Goal: Transaction & Acquisition: Purchase product/service

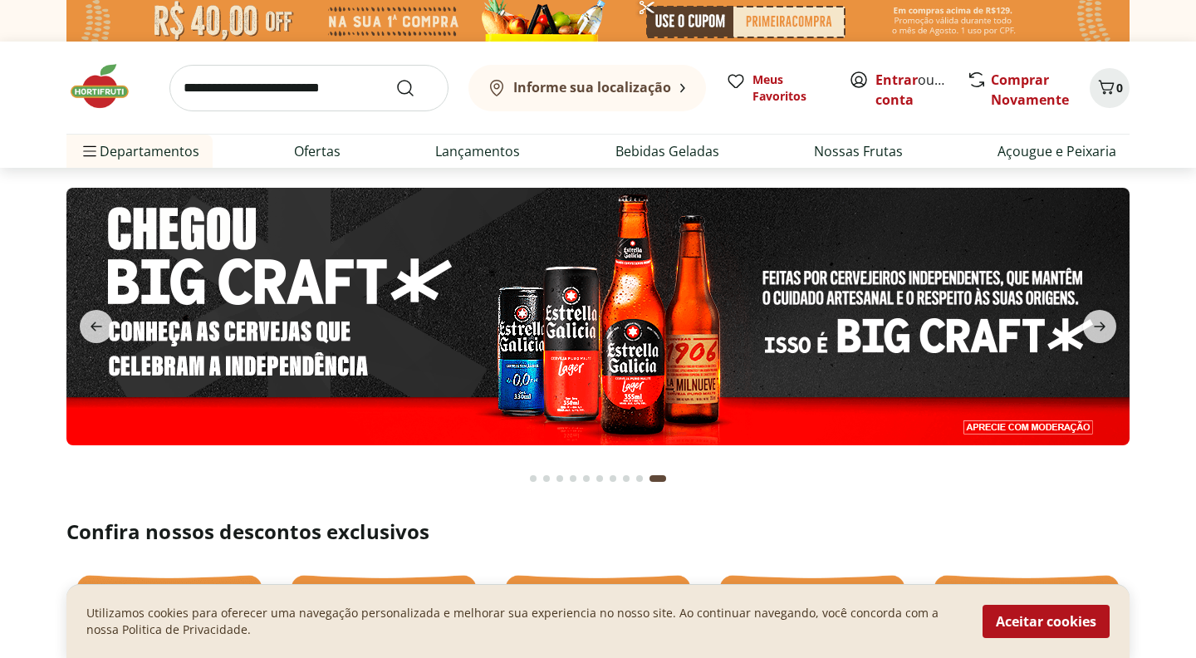
click at [253, 94] on input "search" at bounding box center [308, 88] width 279 height 47
type input "*******"
click at [395, 78] on button "Submit Search" at bounding box center [415, 88] width 40 height 20
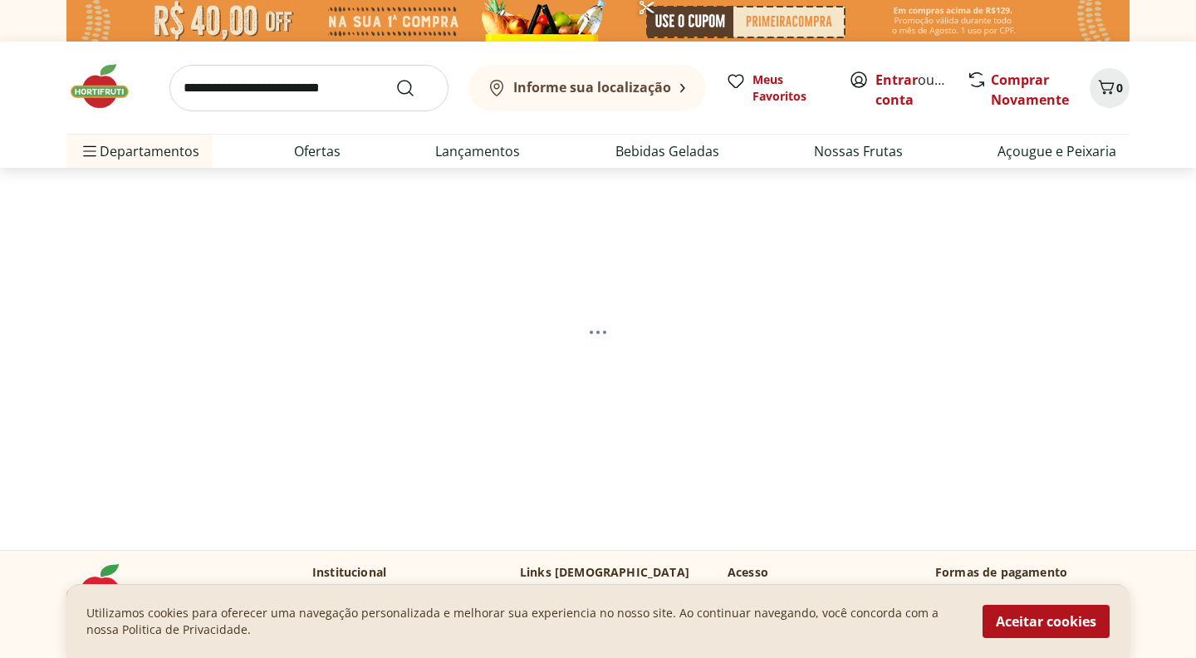
select select "**********"
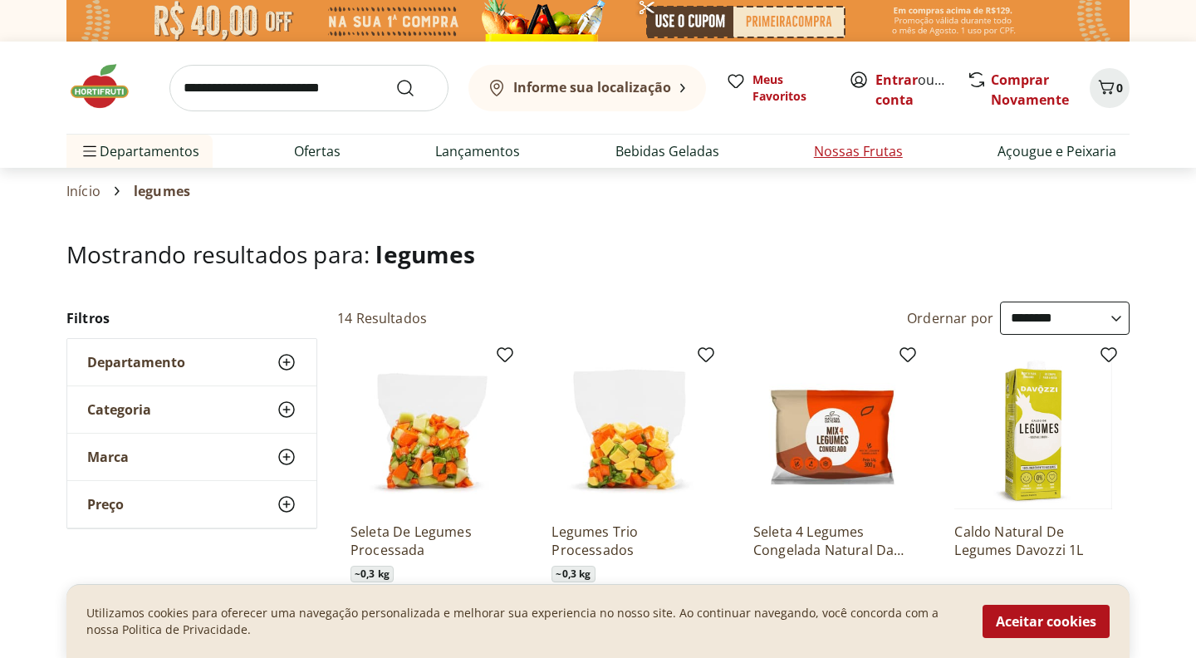
click at [873, 150] on link "Nossas Frutas" at bounding box center [858, 151] width 89 height 20
select select "**********"
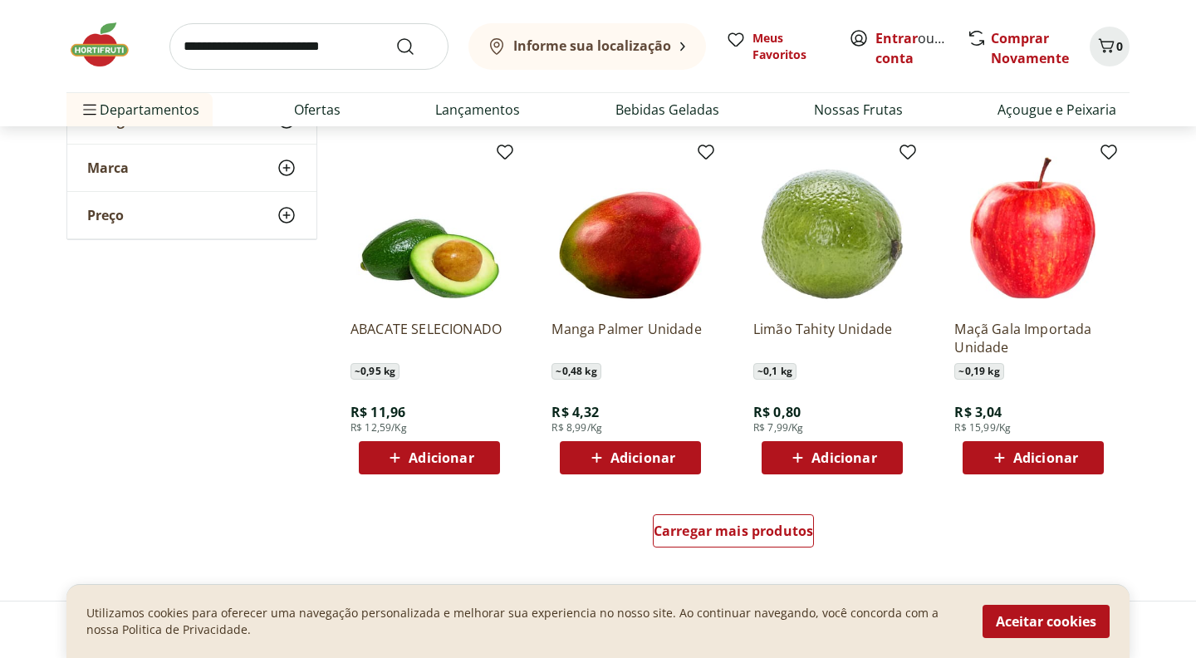
scroll to position [897, 0]
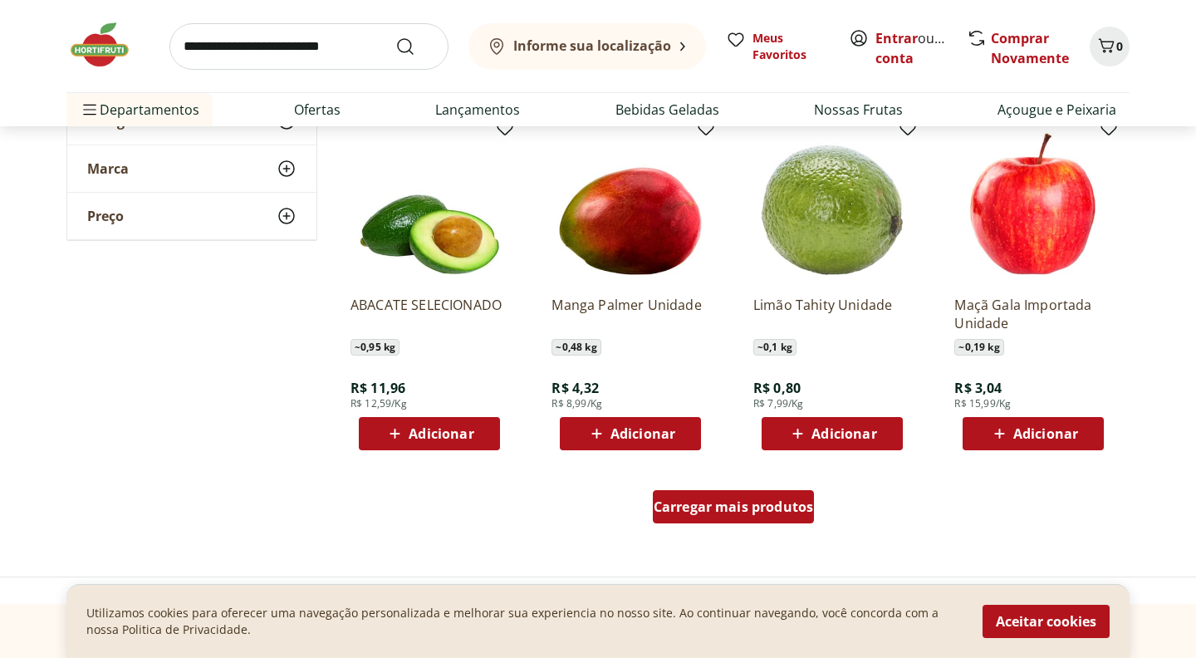
click at [736, 500] on span "Carregar mais produtos" at bounding box center [734, 506] width 160 height 13
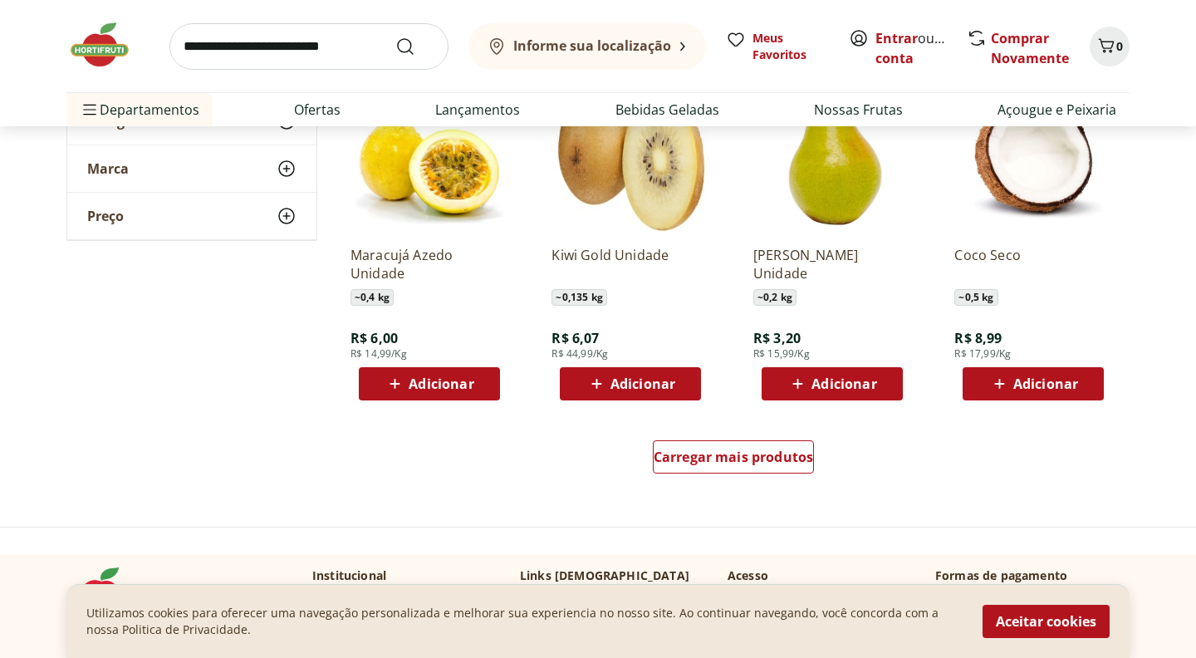
scroll to position [2063, 0]
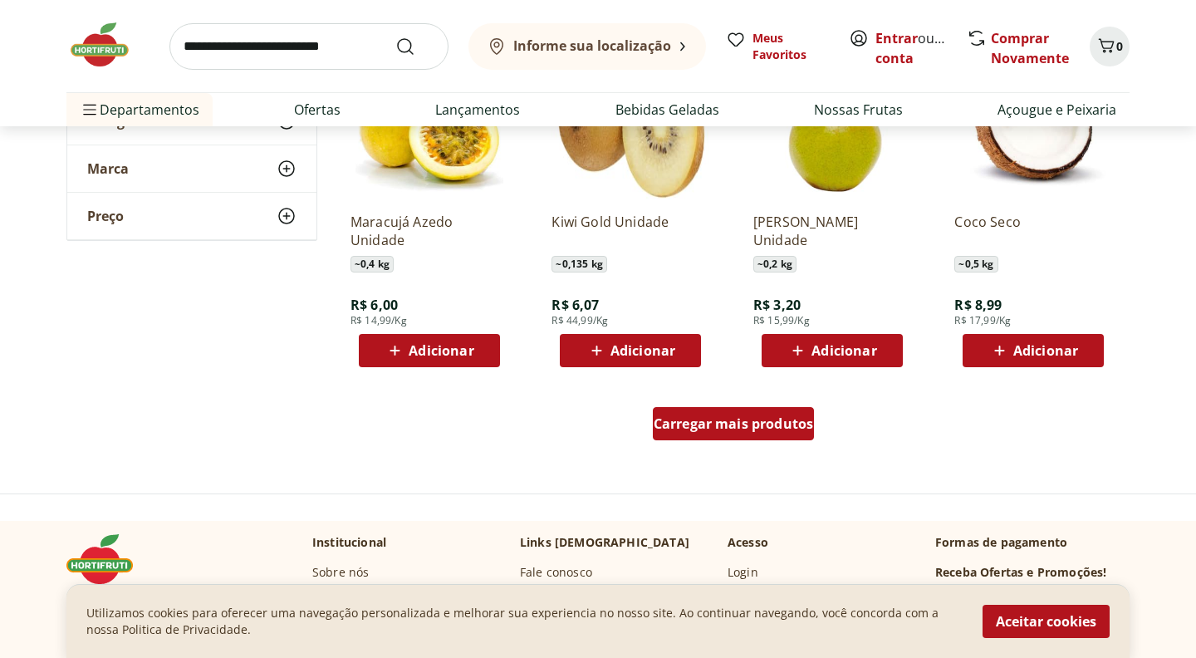
click at [751, 428] on span "Carregar mais produtos" at bounding box center [734, 423] width 160 height 13
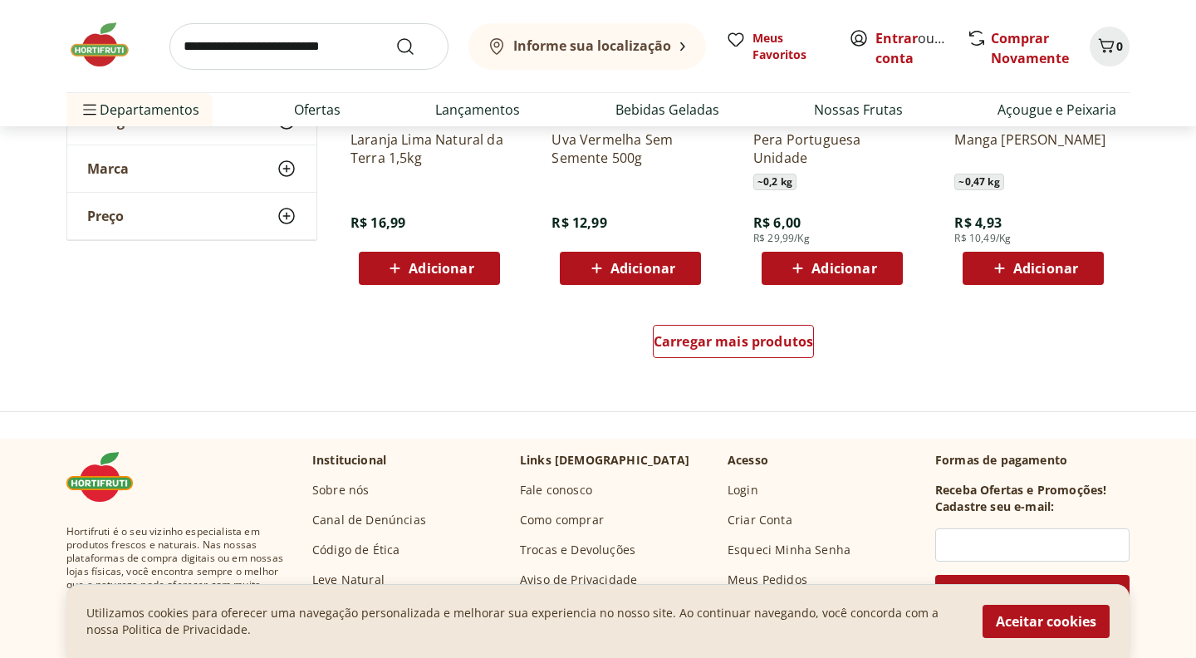
scroll to position [3230, 0]
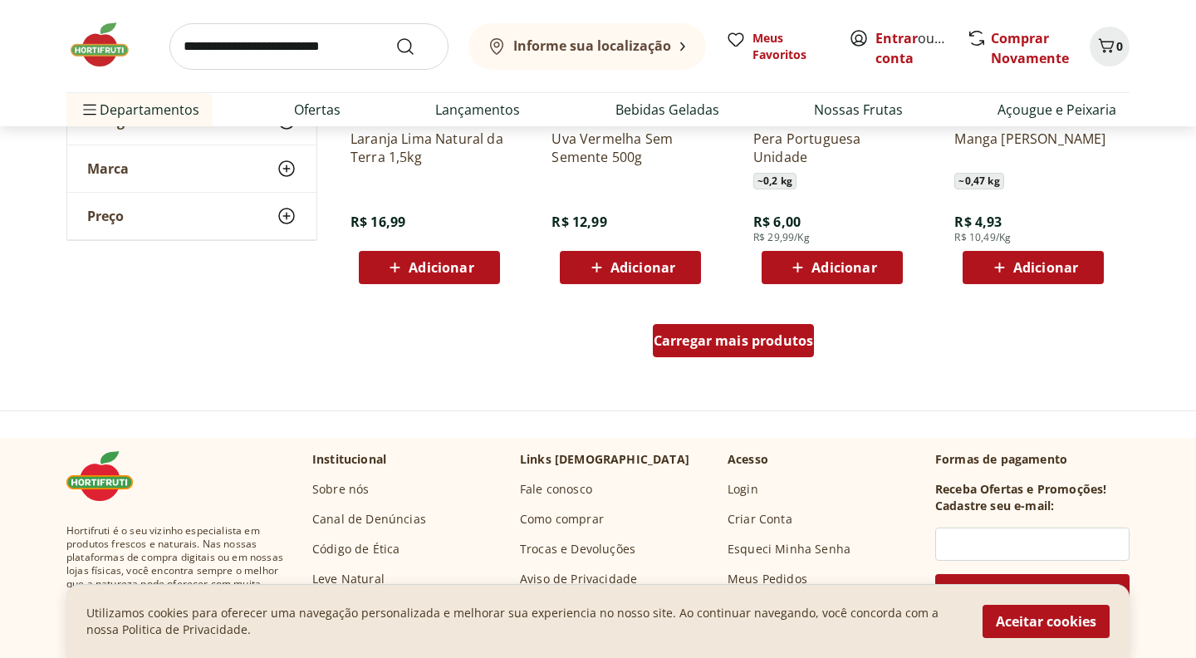
click at [743, 345] on span "Carregar mais produtos" at bounding box center [734, 340] width 160 height 13
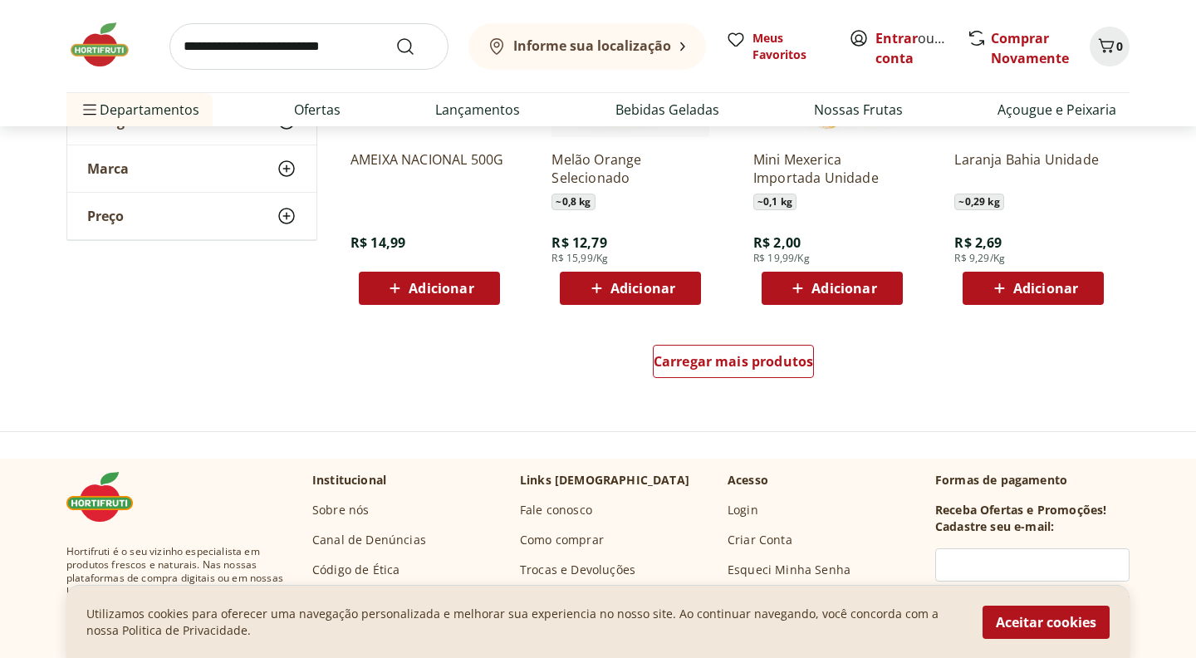
scroll to position [4306, 0]
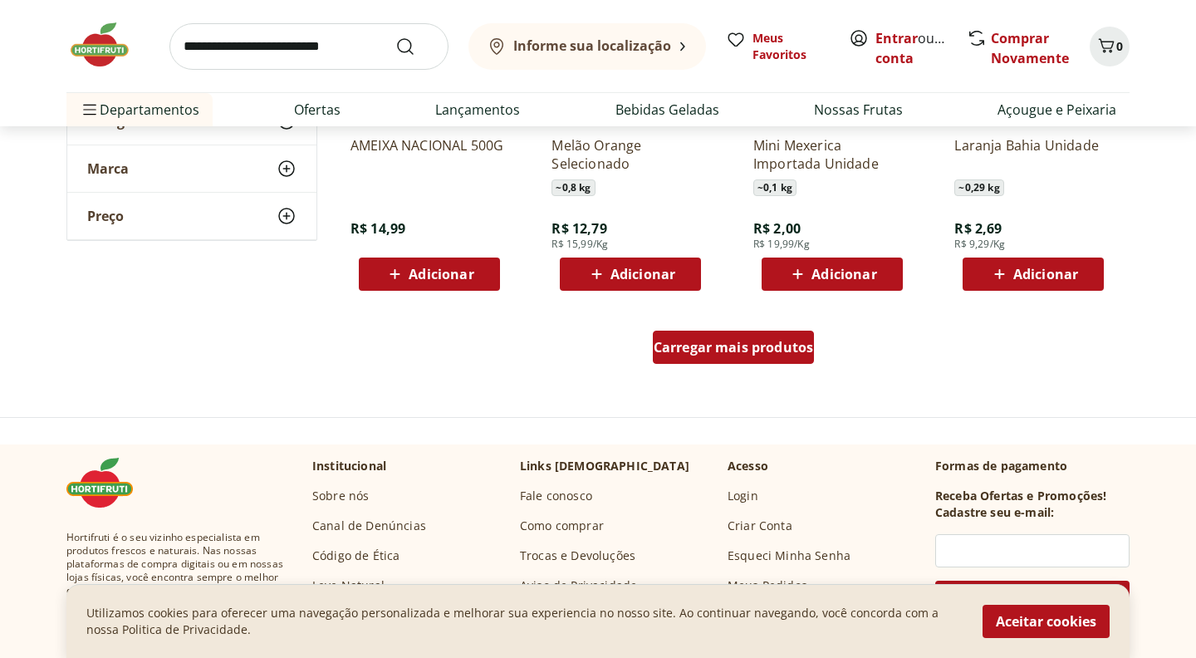
click at [731, 353] on span "Carregar mais produtos" at bounding box center [734, 347] width 160 height 13
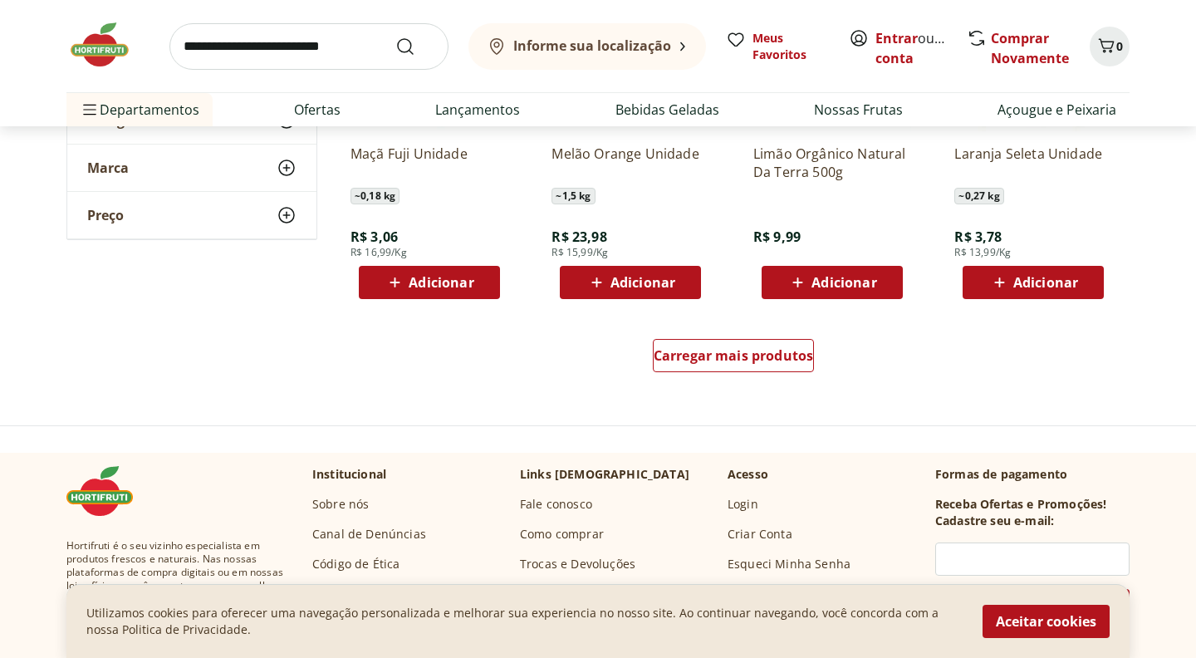
scroll to position [5383, 0]
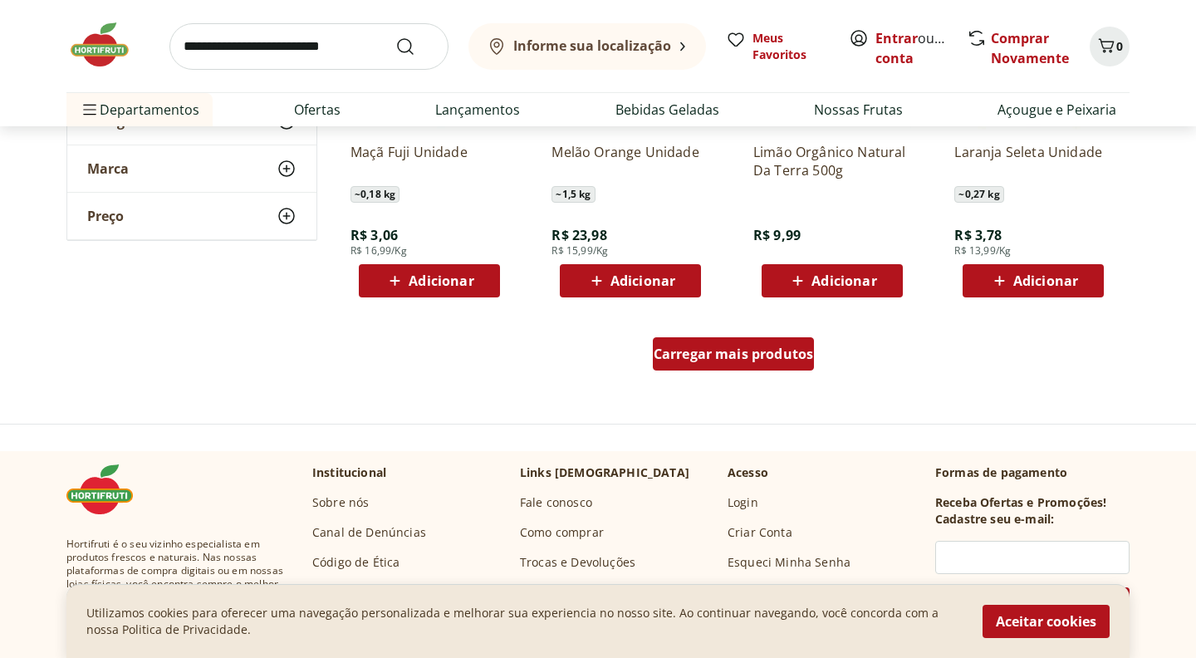
click at [710, 353] on span "Carregar mais produtos" at bounding box center [734, 353] width 160 height 13
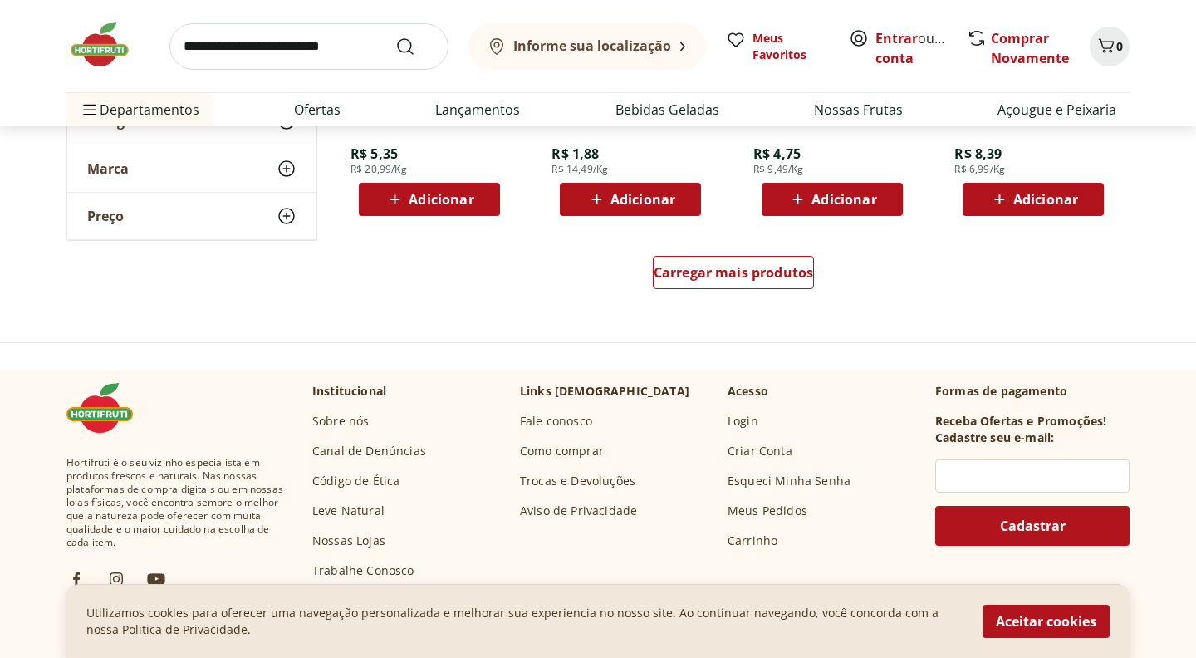
scroll to position [6549, 0]
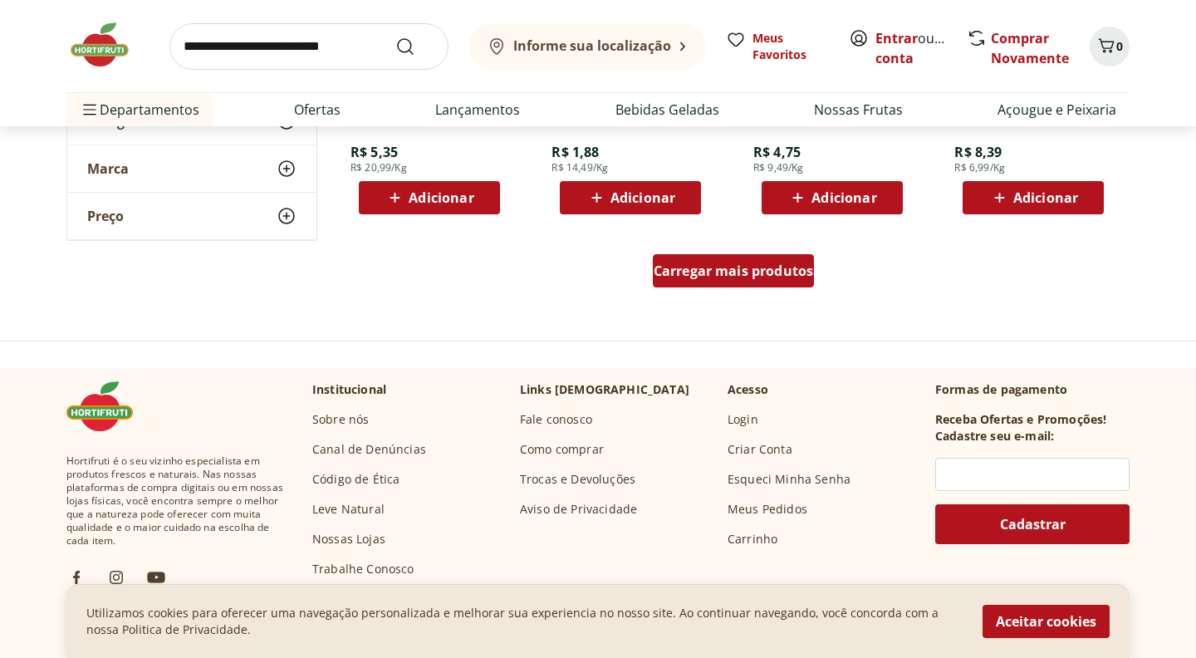
click at [720, 267] on span "Carregar mais produtos" at bounding box center [734, 270] width 160 height 13
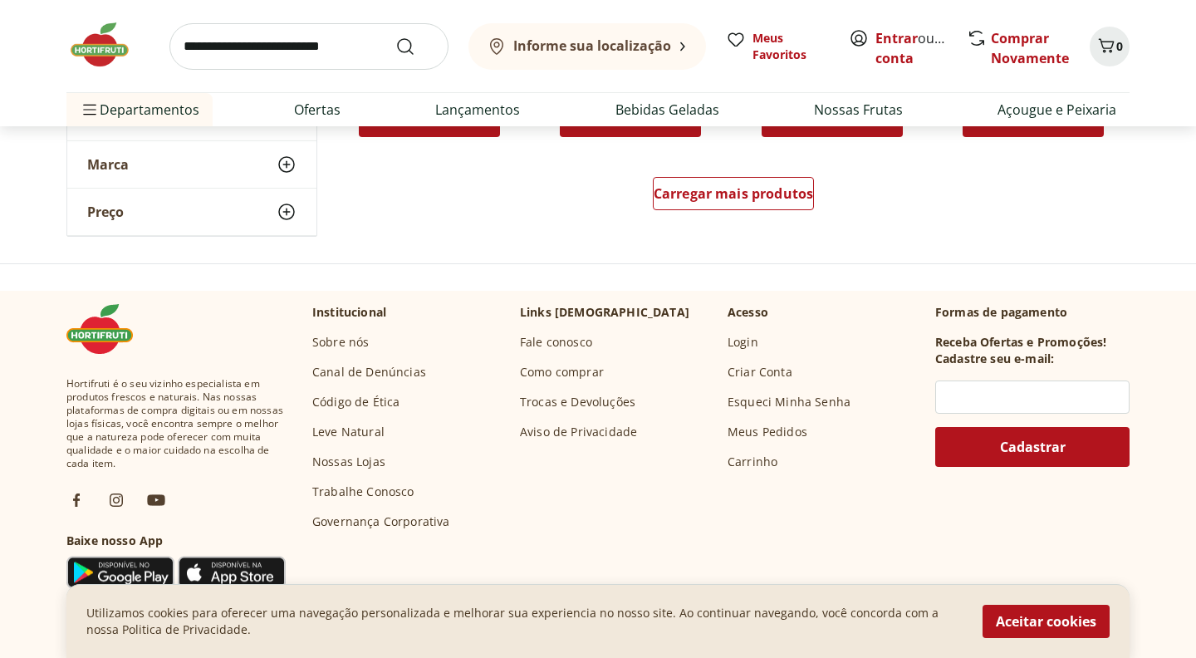
scroll to position [7715, 0]
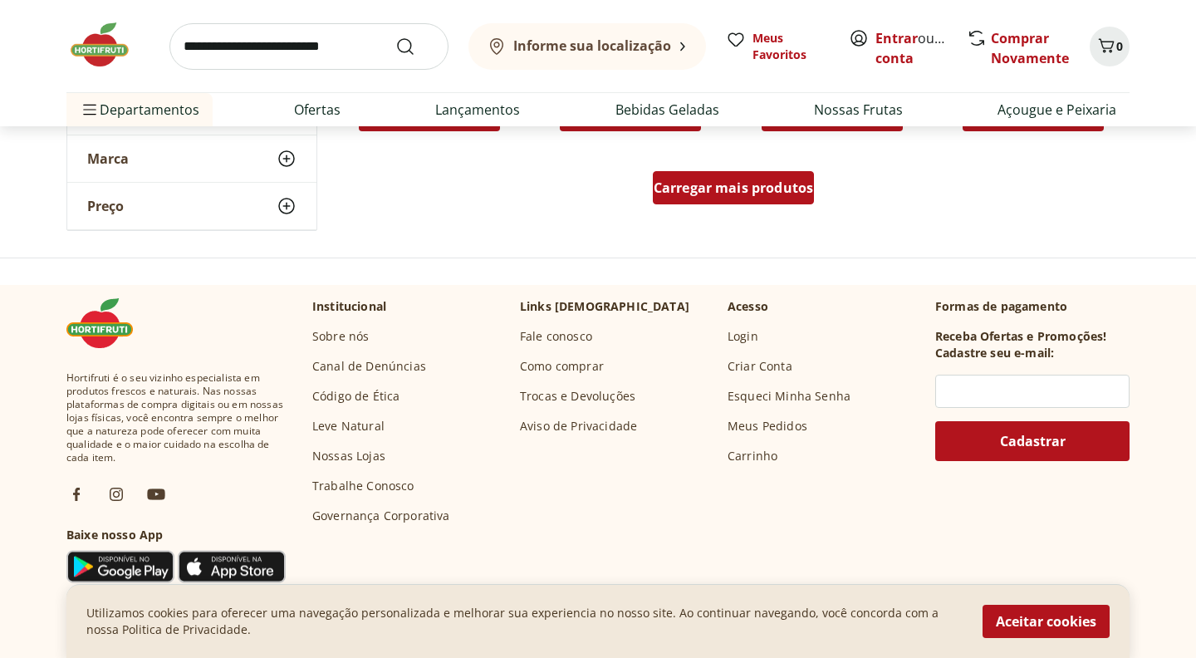
click at [723, 194] on span "Carregar mais produtos" at bounding box center [734, 187] width 160 height 13
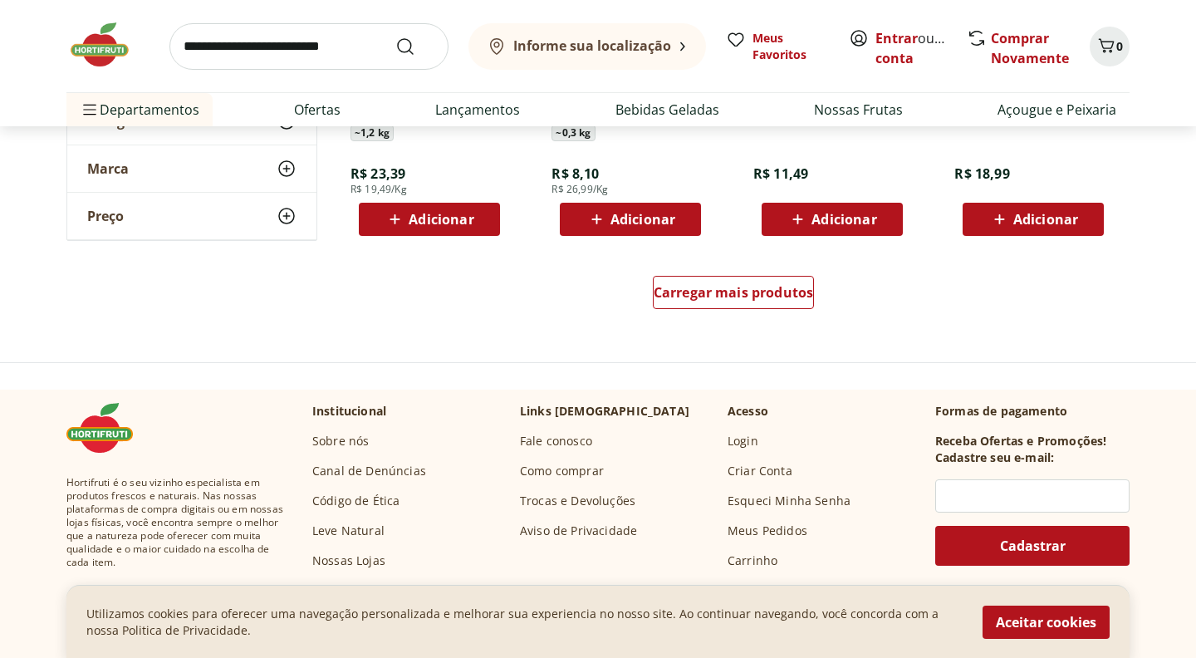
scroll to position [8702, 0]
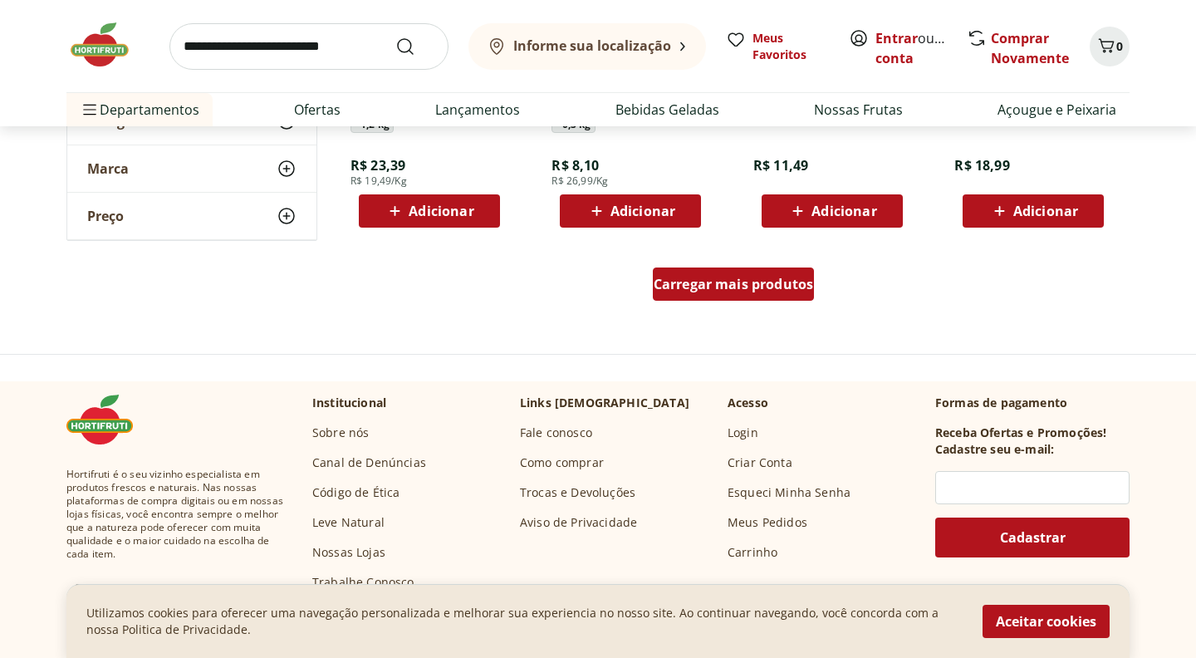
click at [712, 278] on span "Carregar mais produtos" at bounding box center [734, 283] width 160 height 13
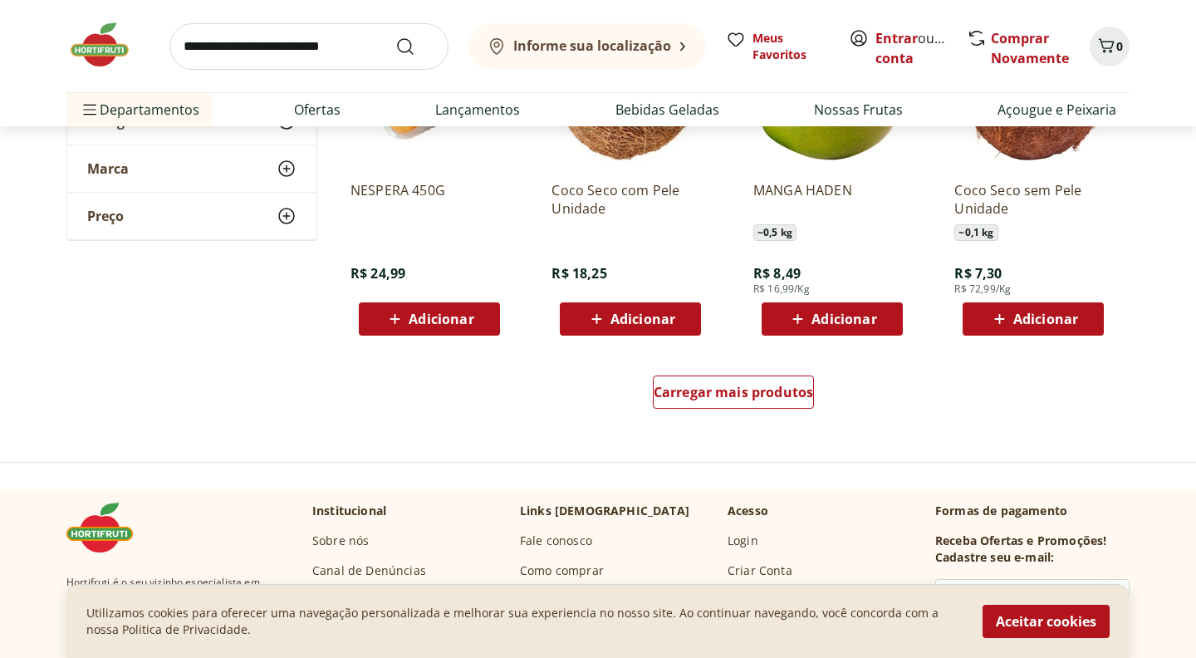
scroll to position [9689, 0]
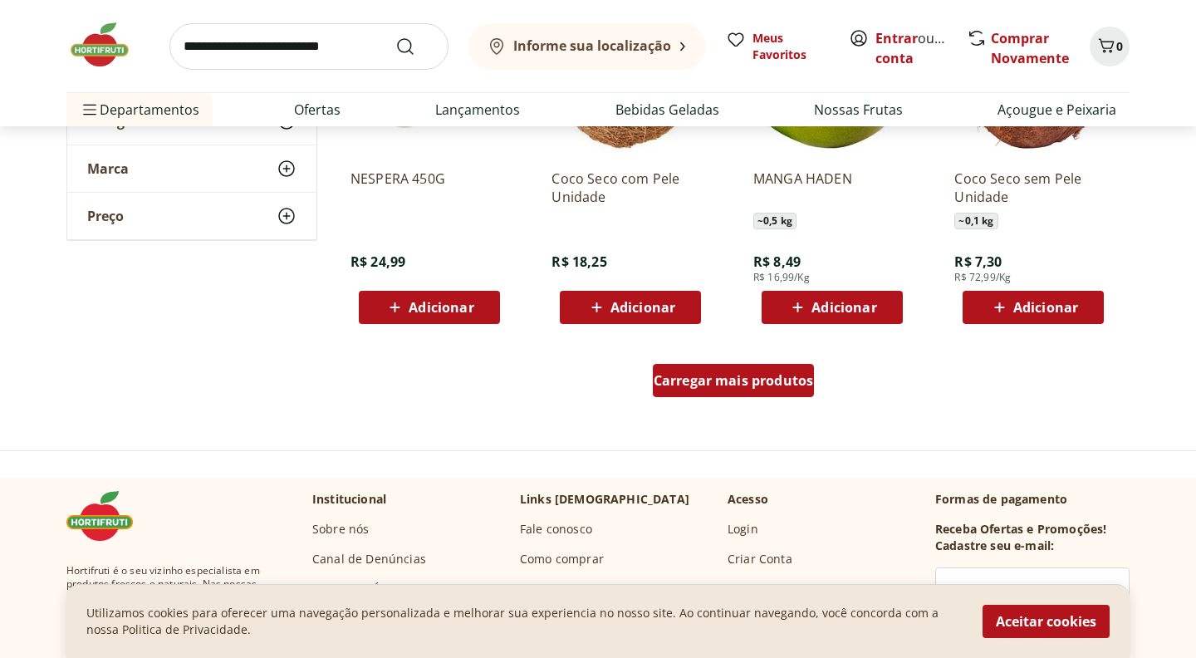
click at [738, 386] on span "Carregar mais produtos" at bounding box center [734, 380] width 160 height 13
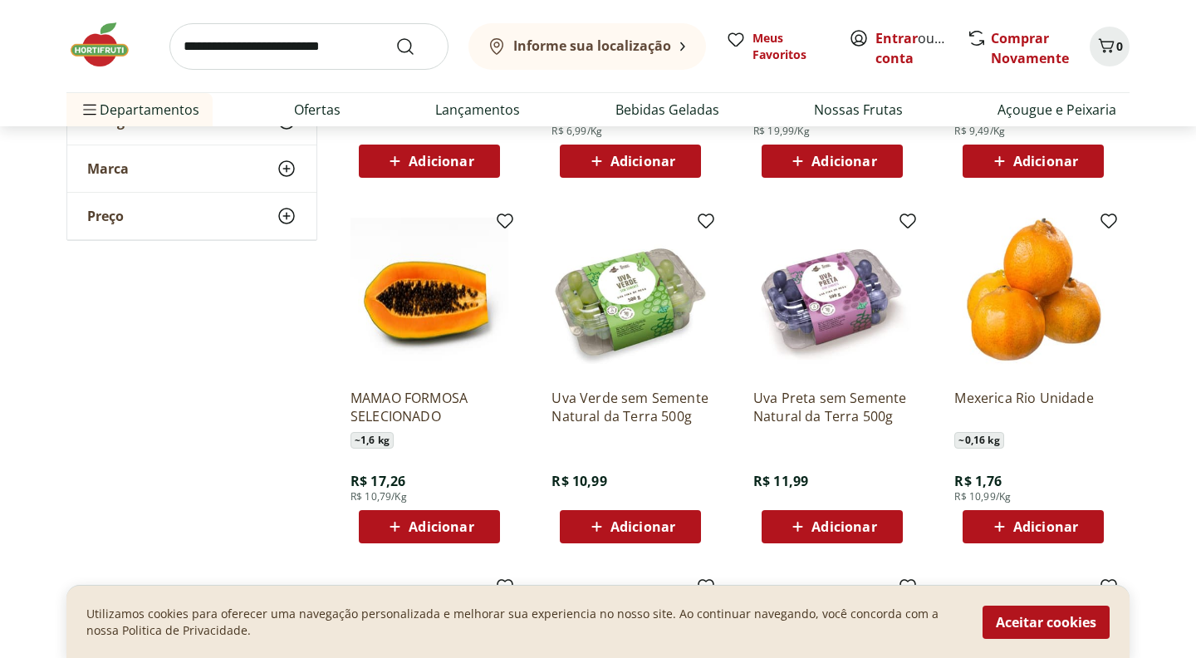
scroll to position [0, 0]
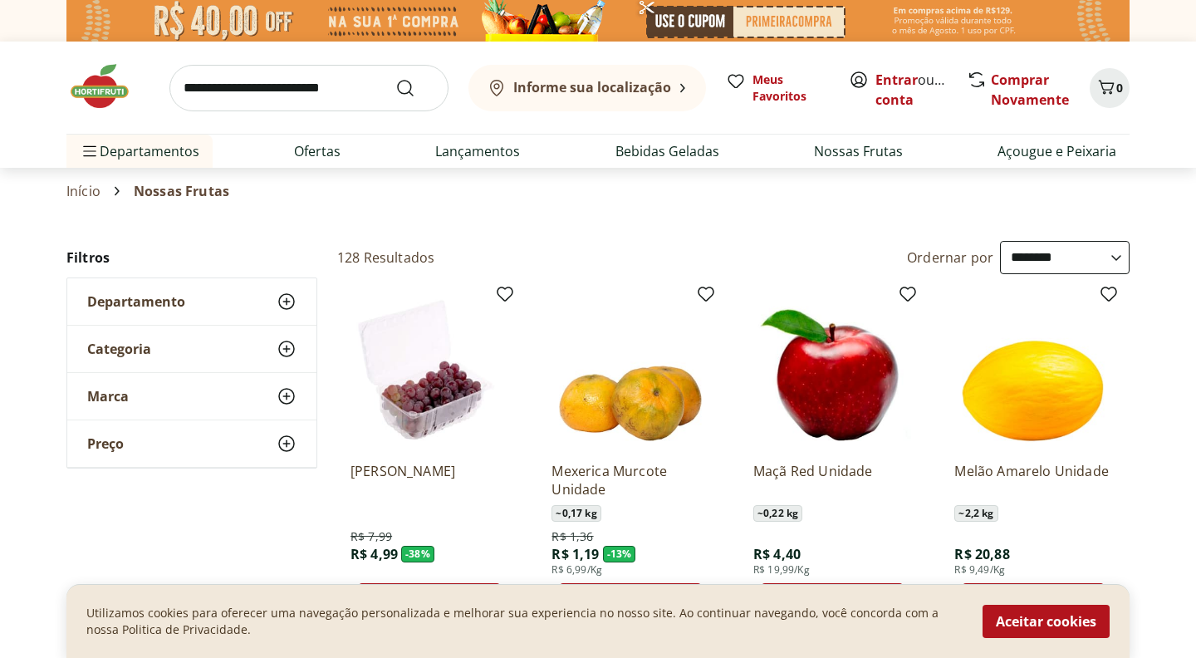
click at [315, 81] on input "search" at bounding box center [308, 88] width 279 height 47
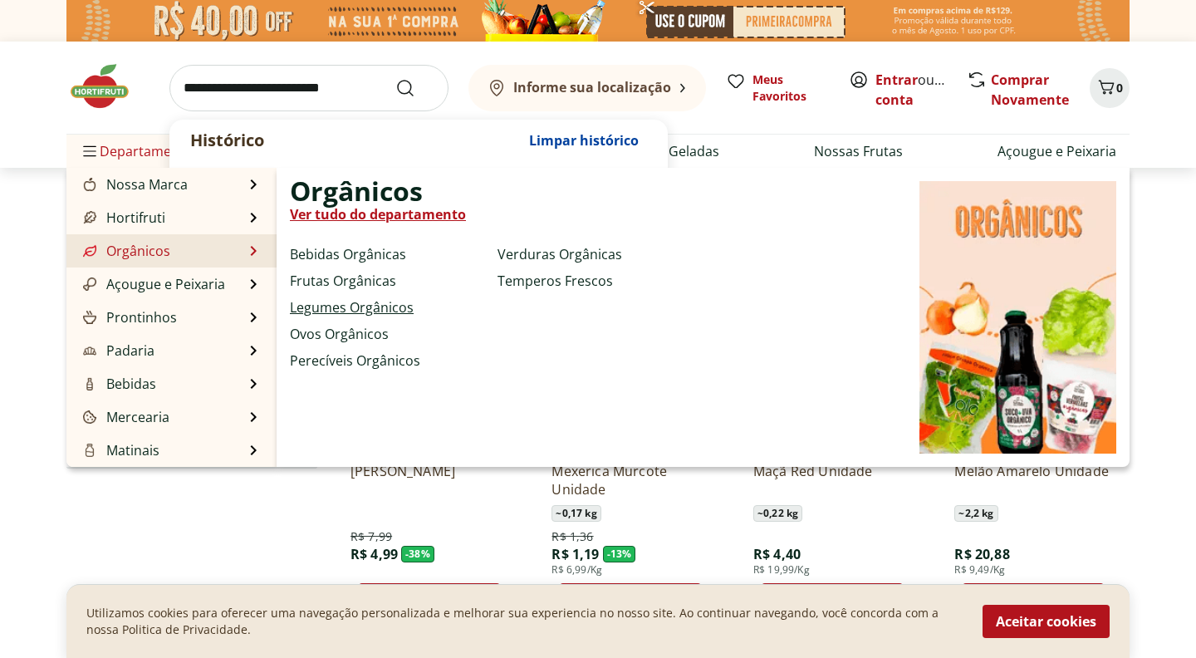
click at [366, 311] on link "Legumes Orgânicos" at bounding box center [352, 307] width 124 height 20
select select "**********"
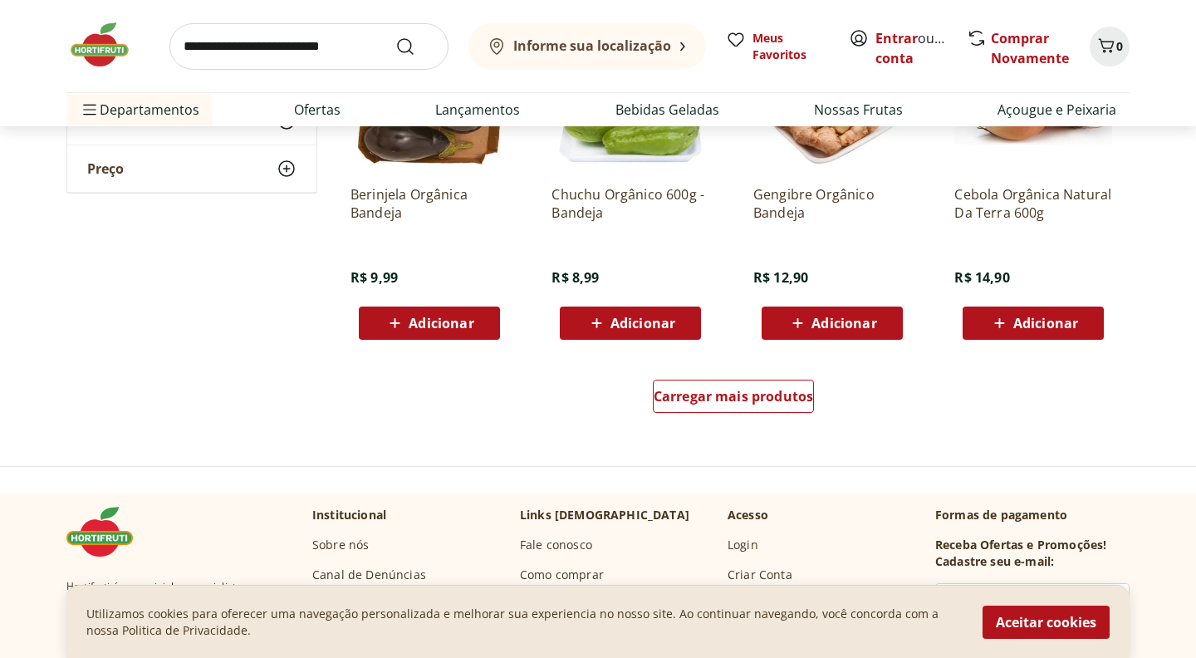
scroll to position [1077, 0]
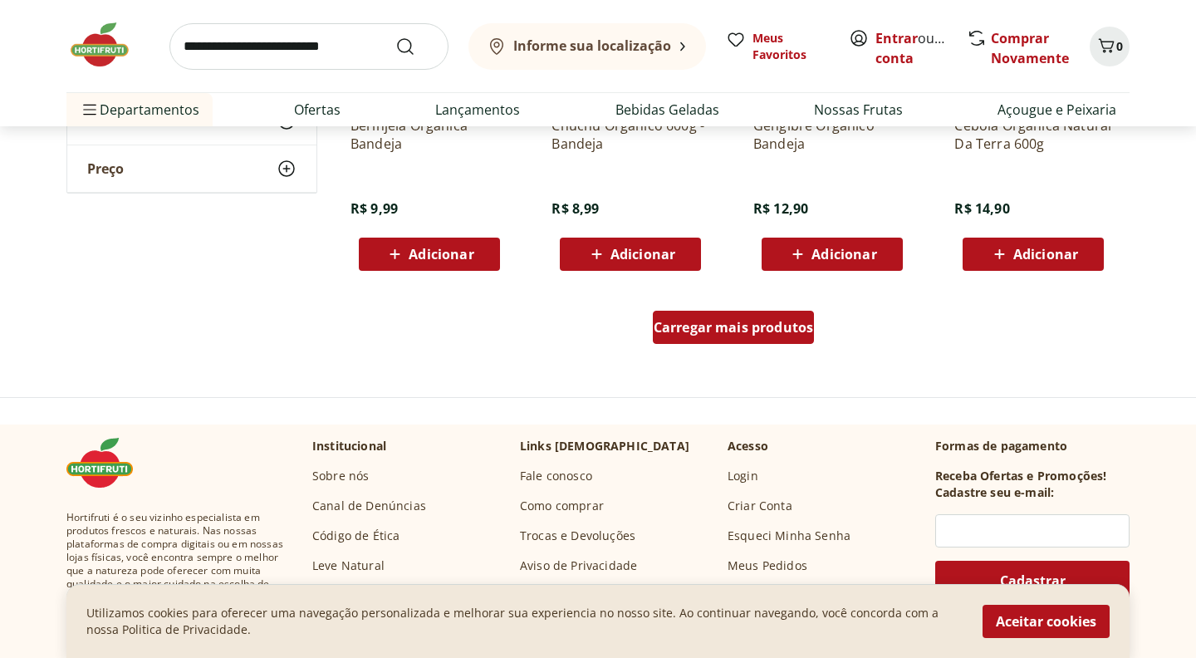
click at [735, 329] on span "Carregar mais produtos" at bounding box center [734, 327] width 160 height 13
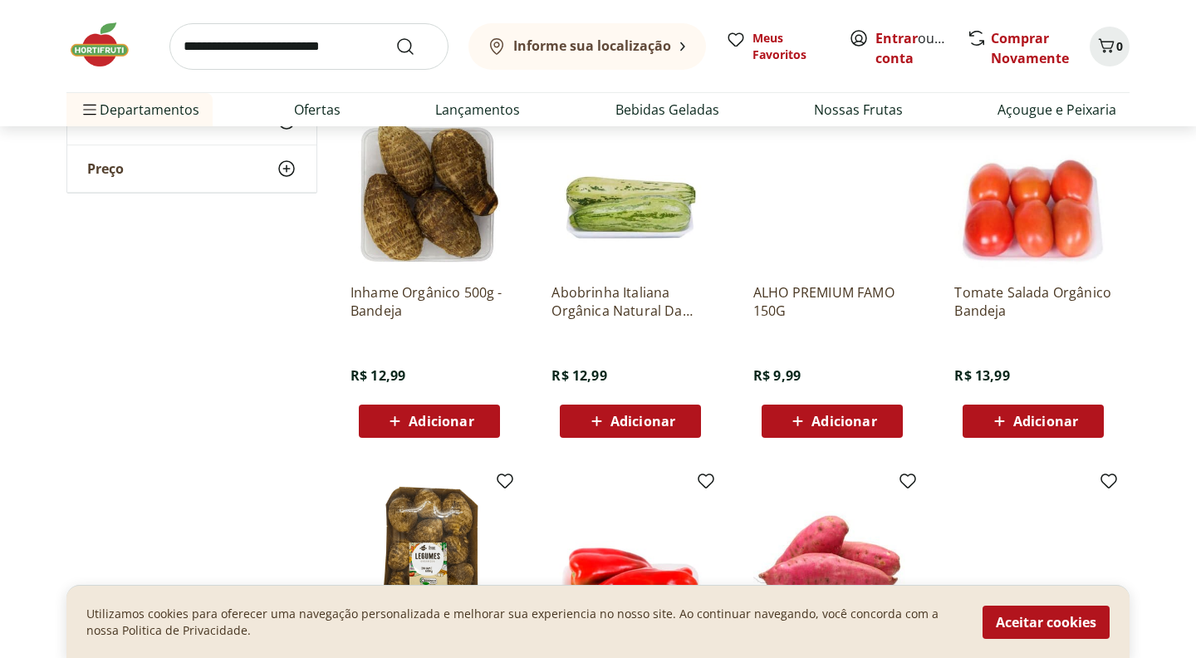
scroll to position [1615, 0]
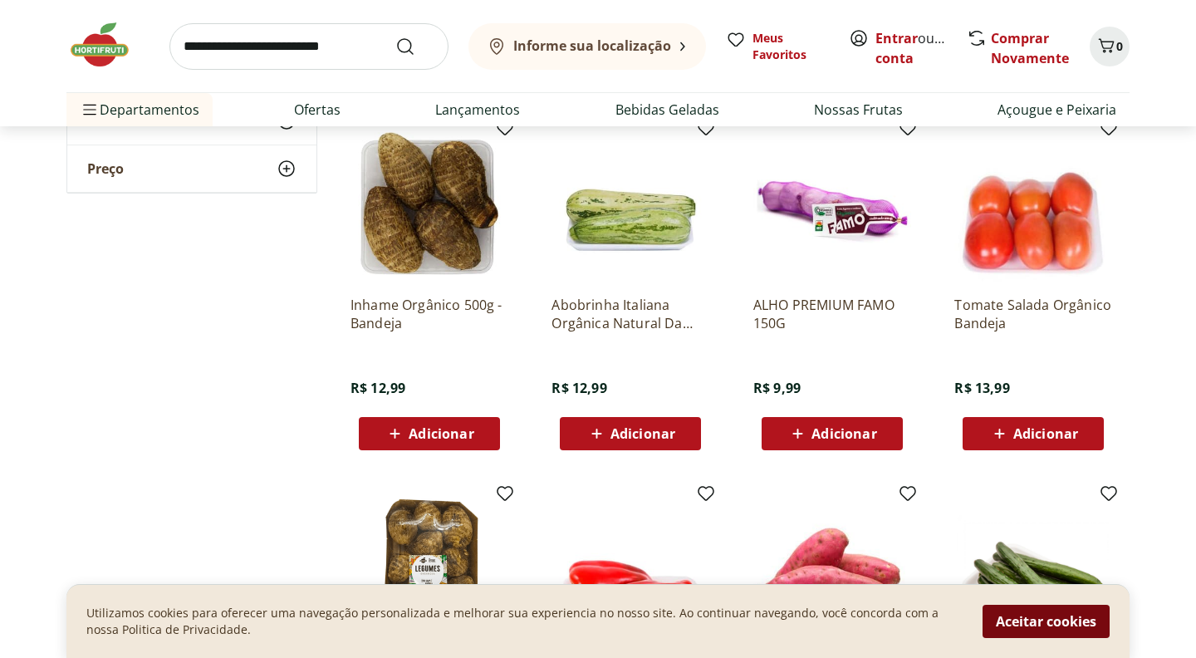
click at [1057, 619] on button "Aceitar cookies" at bounding box center [1046, 621] width 127 height 33
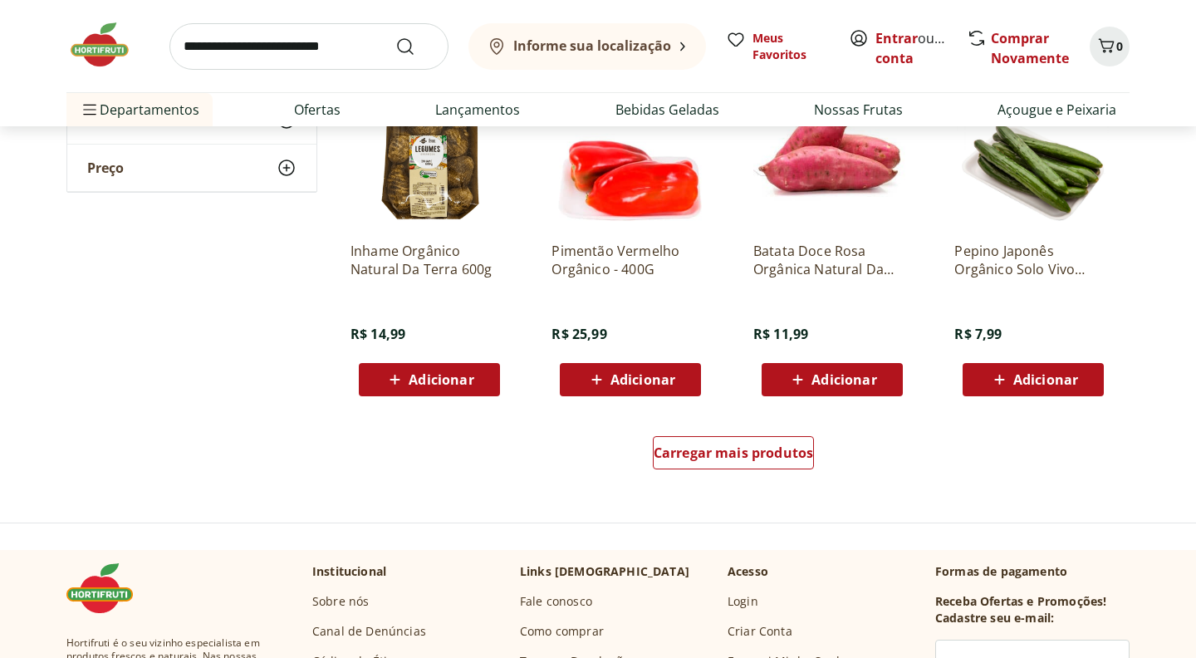
scroll to position [2063, 0]
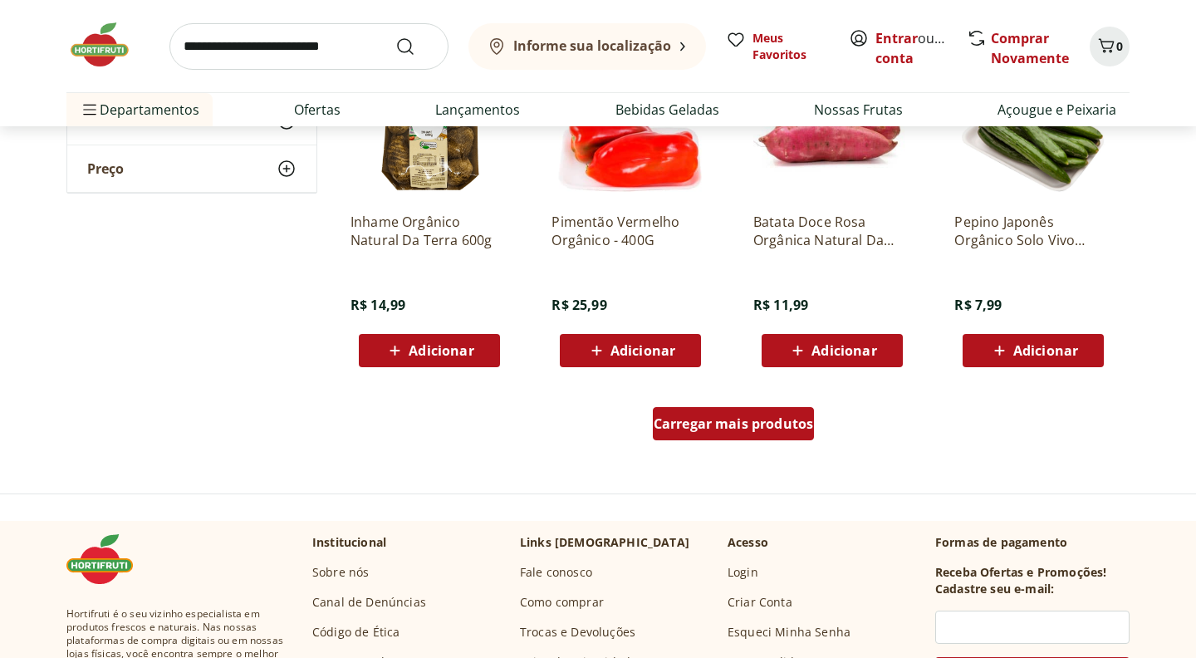
click at [739, 419] on span "Carregar mais produtos" at bounding box center [734, 423] width 160 height 13
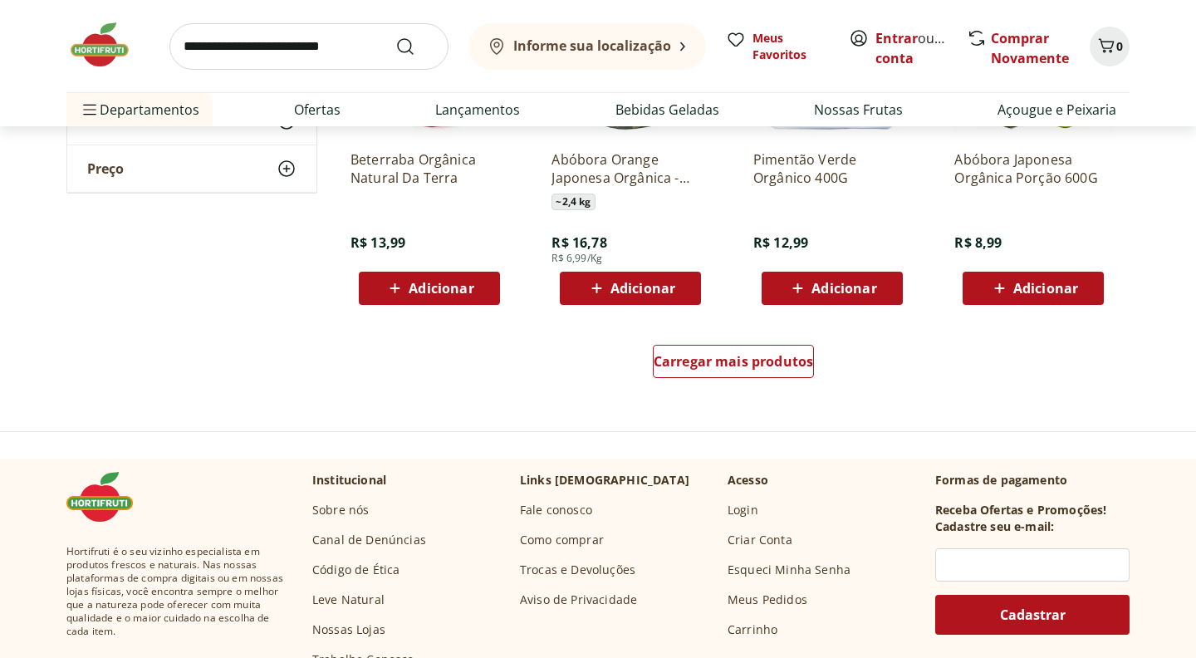
scroll to position [3230, 0]
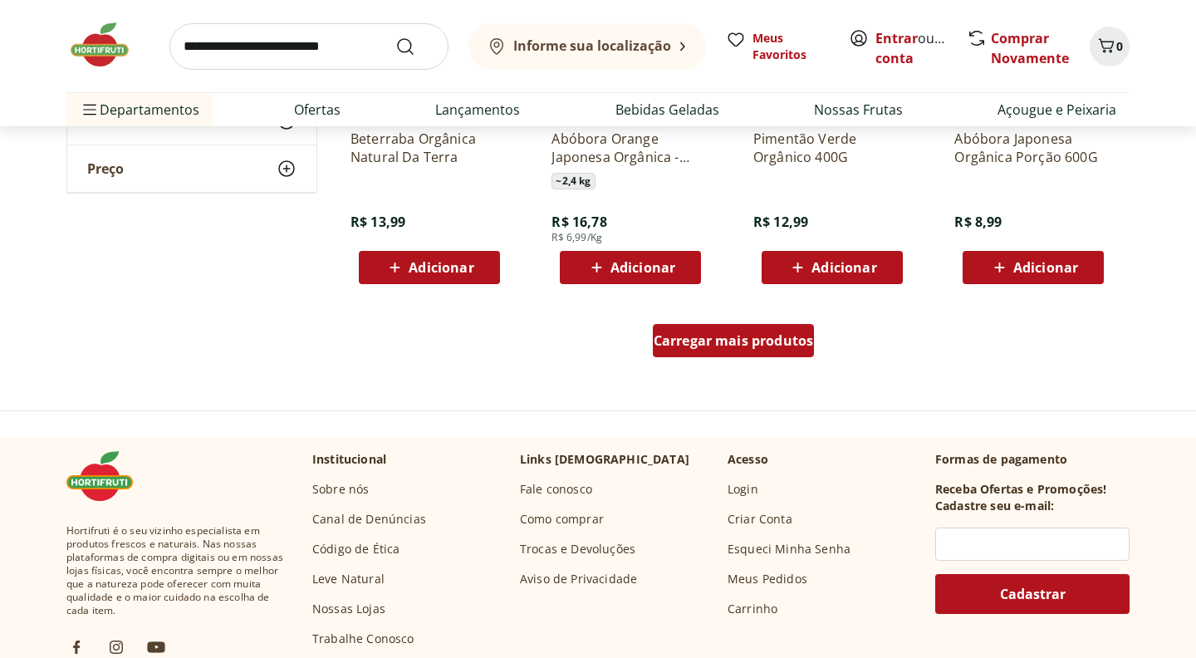
click at [741, 350] on div "Carregar mais produtos" at bounding box center [734, 340] width 162 height 33
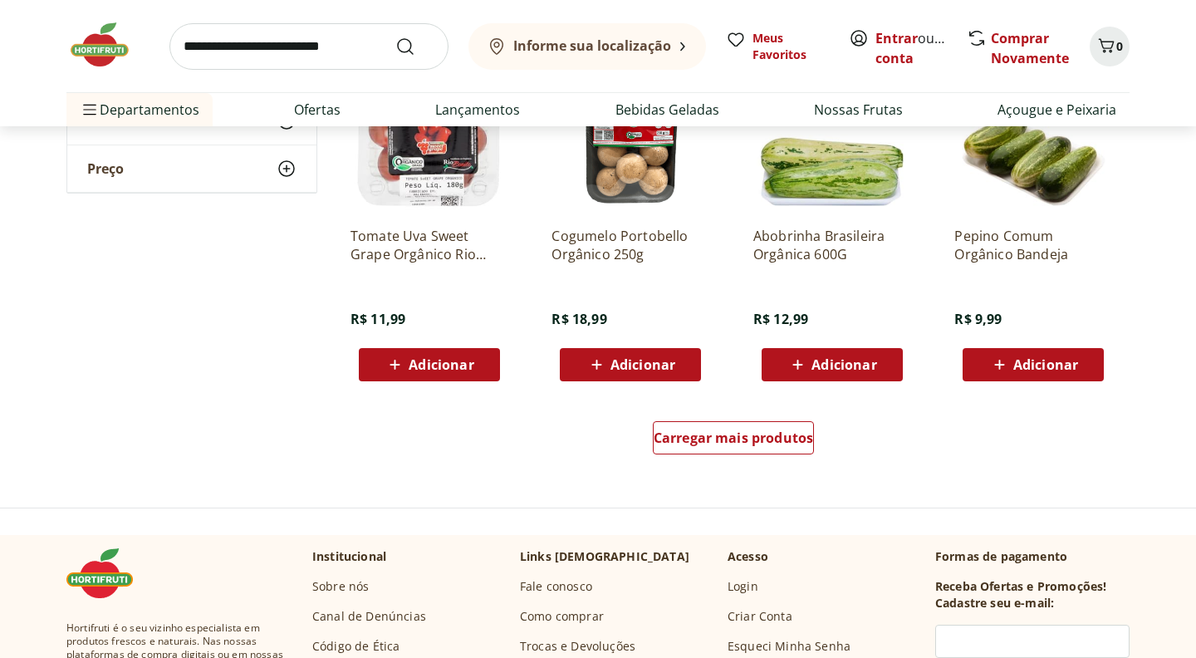
scroll to position [4216, 0]
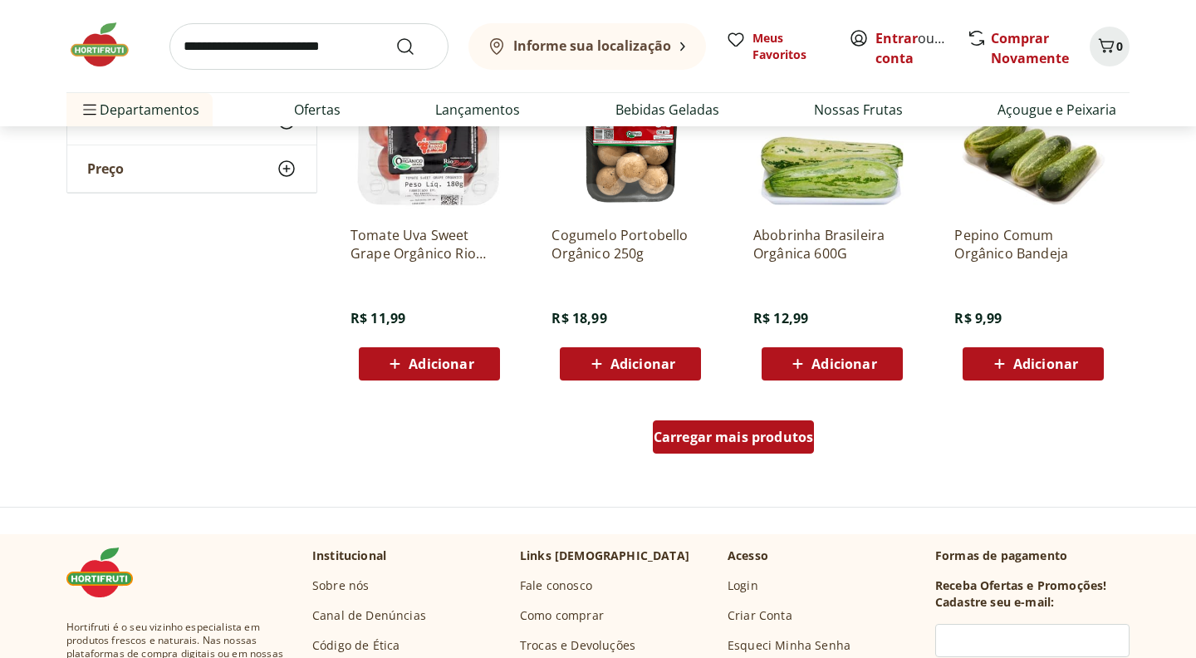
click at [736, 438] on span "Carregar mais produtos" at bounding box center [734, 436] width 160 height 13
